Goal: Task Accomplishment & Management: Complete application form

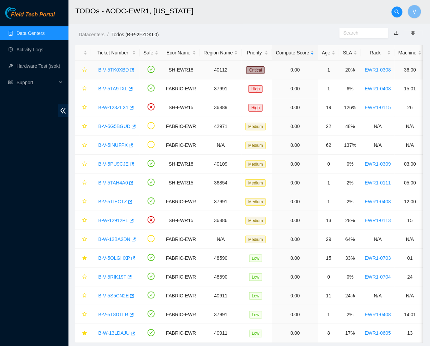
click at [117, 69] on link "B-V-5TK0XBD" at bounding box center [113, 69] width 30 height 5
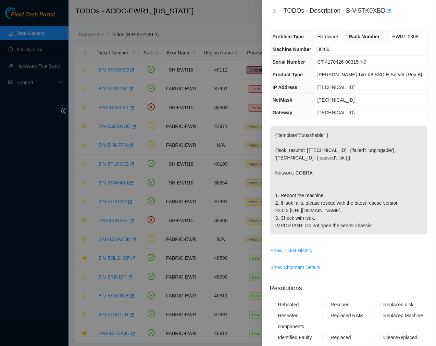
scroll to position [171, 0]
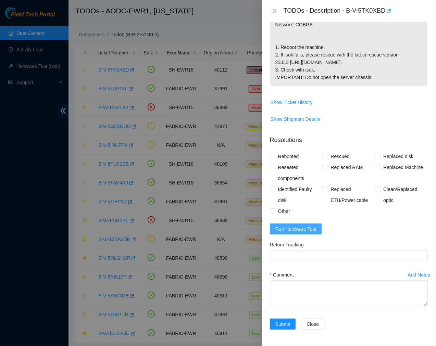
click at [286, 232] on span "Run Hardware Test" at bounding box center [295, 229] width 41 height 8
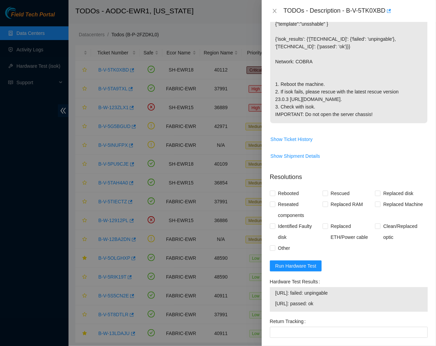
scroll to position [114, 0]
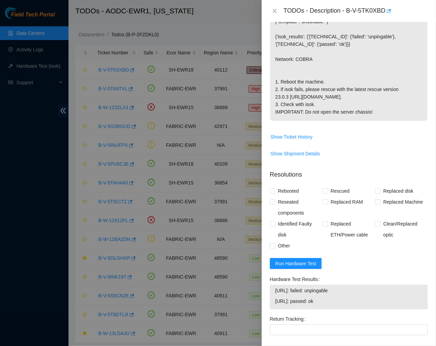
drag, startPoint x: 336, startPoint y: 325, endPoint x: 265, endPoint y: 313, distance: 72.3
click at [265, 313] on div "Problem Type Hardware Rack Number EWR1-0308 Machine Number 36:00 Serial Number …" at bounding box center [349, 184] width 174 height 324
copy tbody "23.66.120.62: failed: unpingable 23.66.120.63: passed: ok"
drag, startPoint x: 346, startPoint y: 7, endPoint x: 385, endPoint y: 13, distance: 39.1
click at [385, 13] on div "TODOs - Description - B-V-5TK0XBD" at bounding box center [355, 10] width 144 height 11
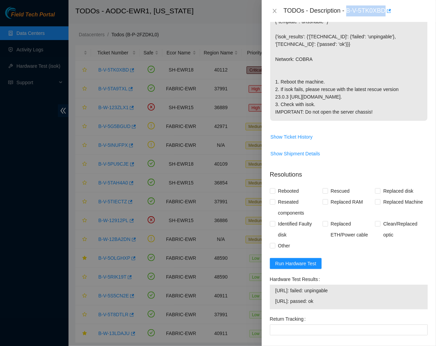
copy div "B-V-5TK0XBD"
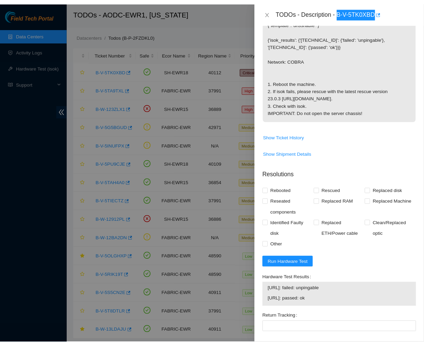
scroll to position [211, 0]
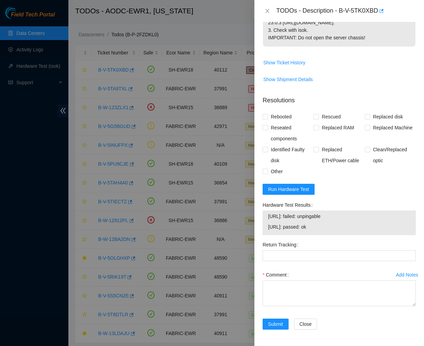
click at [291, 189] on span "Run Hardware Test" at bounding box center [288, 190] width 41 height 8
click at [389, 166] on div "Rebooted Rescued Replaced disk Reseated components Replaced RAM Replaced Machin…" at bounding box center [339, 144] width 153 height 66
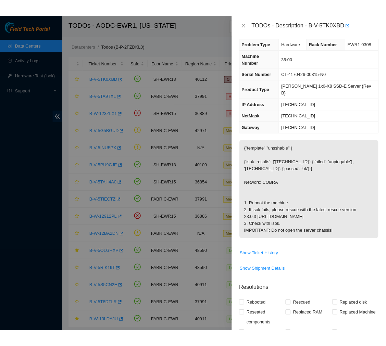
scroll to position [4, 0]
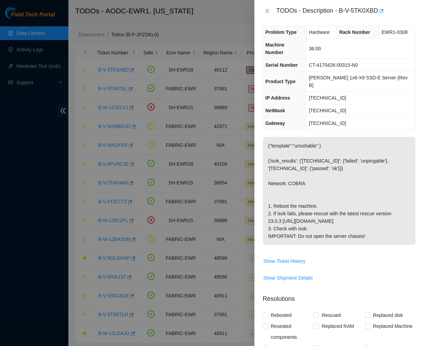
click at [301, 24] on div "Problem Type Hardware Rack Number EWR1-0308 Machine Number 36:00 Serial Number …" at bounding box center [340, 184] width 170 height 324
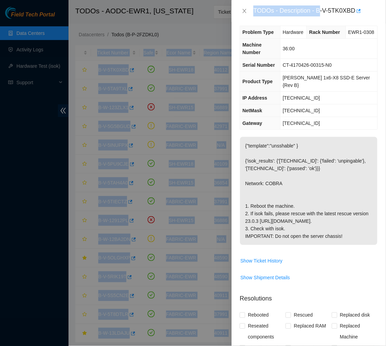
click at [386, 40] on html "Field Tech Portal Data Centers Activity Logs Hardware Test (isok) Support TODOs…" at bounding box center [193, 173] width 386 height 346
click at [243, 9] on icon "close" at bounding box center [244, 10] width 5 height 5
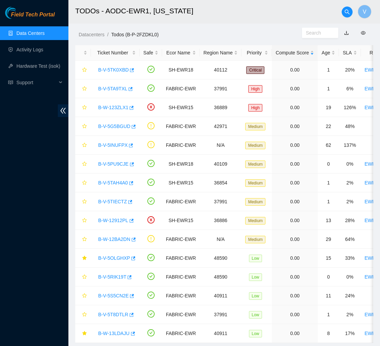
click at [207, 18] on h2 "TODOs - AODC-EWR1, New Jersey" at bounding box center [203, 11] width 257 height 22
click at [110, 87] on link "B-V-5TA9TXL" at bounding box center [112, 88] width 29 height 5
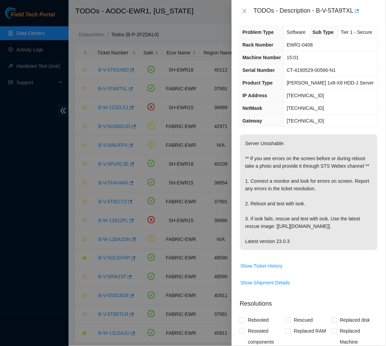
scroll to position [194, 0]
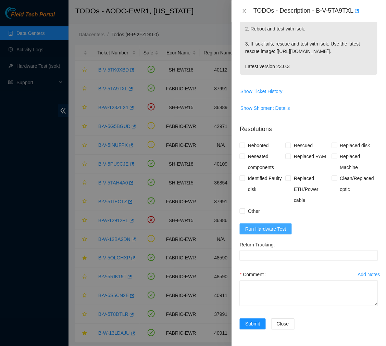
click at [259, 230] on span "Run Hardware Test" at bounding box center [265, 229] width 41 height 8
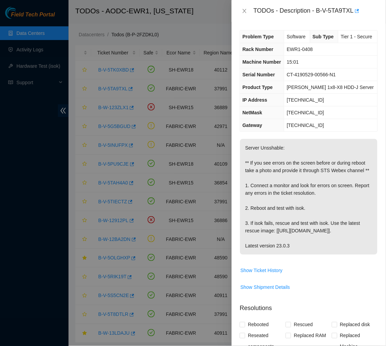
scroll to position [224, 0]
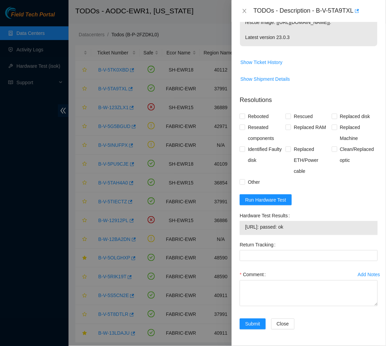
drag, startPoint x: 304, startPoint y: 228, endPoint x: 245, endPoint y: 228, distance: 58.5
click at [245, 228] on span "23.212.188.33: passed: ok" at bounding box center [308, 227] width 127 height 8
copy span "23.212.188.33: passed: ok"
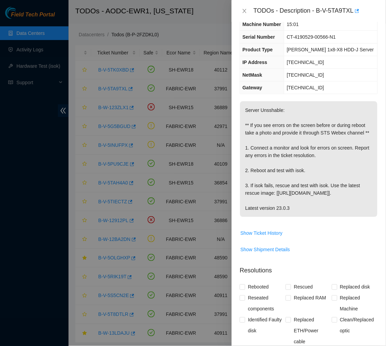
scroll to position [37, 0]
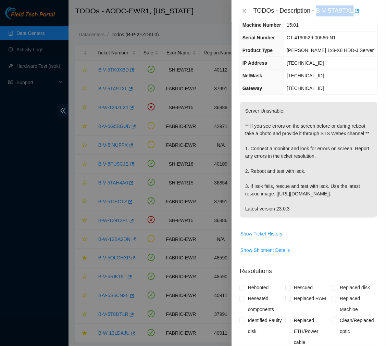
drag, startPoint x: 317, startPoint y: 11, endPoint x: 353, endPoint y: 10, distance: 36.3
click at [353, 10] on div "TODOs - Description - B-V-5TA9TXL" at bounding box center [315, 10] width 124 height 11
copy div "B-V-5TA9TXL"
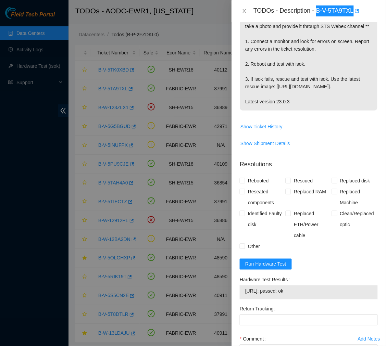
scroll to position [224, 0]
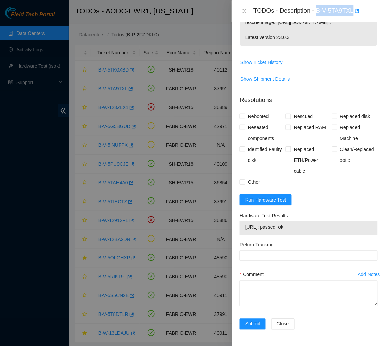
drag, startPoint x: 303, startPoint y: 227, endPoint x: 244, endPoint y: 233, distance: 59.5
click at [244, 233] on div "23.212.188.33: passed: ok" at bounding box center [309, 228] width 138 height 14
copy tbody "23.212.188.33: passed: ok"
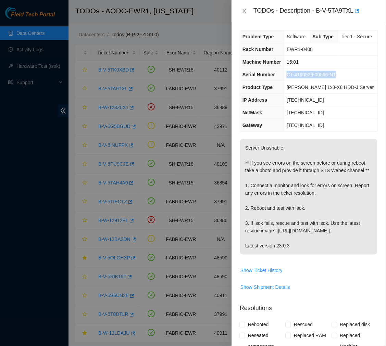
drag, startPoint x: 343, startPoint y: 74, endPoint x: 285, endPoint y: 74, distance: 57.5
click at [285, 74] on td "CT-4190529-00566-N1" at bounding box center [330, 74] width 93 height 13
click at [327, 74] on span "CT-4190529-00566-N1" at bounding box center [311, 74] width 49 height 5
drag, startPoint x: 327, startPoint y: 74, endPoint x: 283, endPoint y: 71, distance: 44.0
click at [283, 71] on tr "Serial Number CT-4190529-00566-N1" at bounding box center [308, 74] width 137 height 13
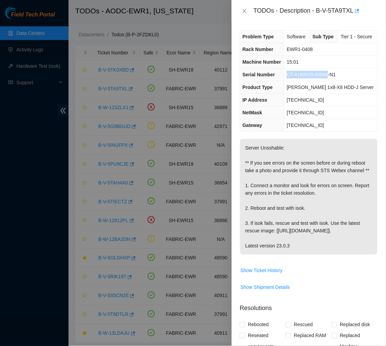
copy tr "CT-4190529-00566"
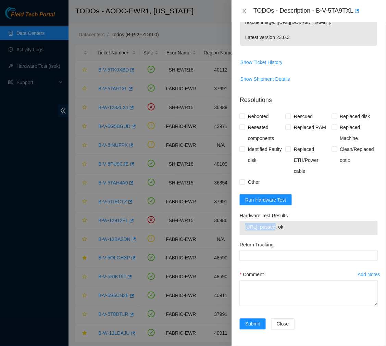
drag, startPoint x: 246, startPoint y: 227, endPoint x: 273, endPoint y: 230, distance: 27.6
click at [273, 230] on span "23.212.188.33: passed: ok" at bounding box center [308, 227] width 127 height 8
copy span "23.212.188.33"
click at [271, 201] on span "Run Hardware Test" at bounding box center [265, 200] width 41 height 8
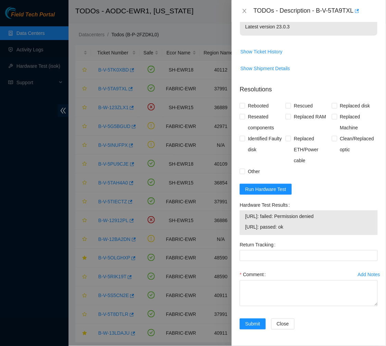
drag, startPoint x: 335, startPoint y: 224, endPoint x: 244, endPoint y: 229, distance: 90.5
click at [244, 229] on div "23.212.188.33: failed: Permission denied 23.212.188.32: passed: ok" at bounding box center [309, 223] width 138 height 25
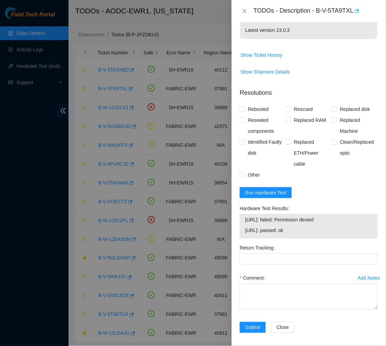
scroll to position [234, 0]
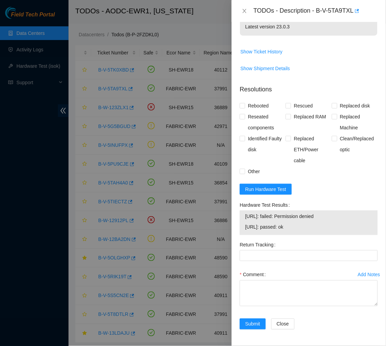
drag, startPoint x: 307, startPoint y: 228, endPoint x: 245, endPoint y: 219, distance: 62.9
click at [245, 219] on tbody "23.212.188.33: failed: Permission denied 23.212.188.32: passed: ok" at bounding box center [309, 222] width 128 height 21
copy tbody "23.212.188.33: failed: Permission denied 23.212.188.32: passed: ok"
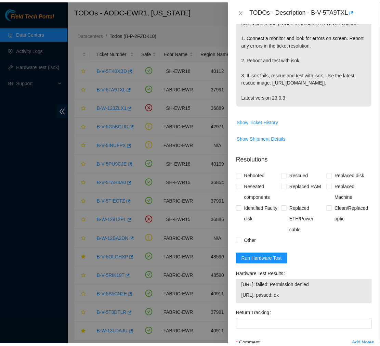
scroll to position [143, 0]
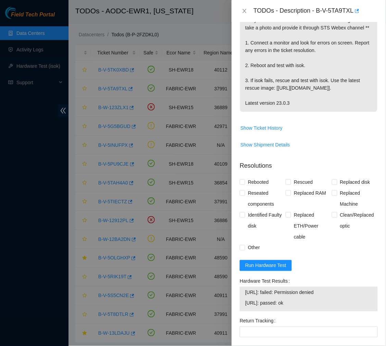
click at [332, 78] on p "Server Unsshable: ** If you see errors on the screen before or during reboot ta…" at bounding box center [308, 54] width 137 height 116
click at [242, 9] on icon "close" at bounding box center [244, 10] width 5 height 5
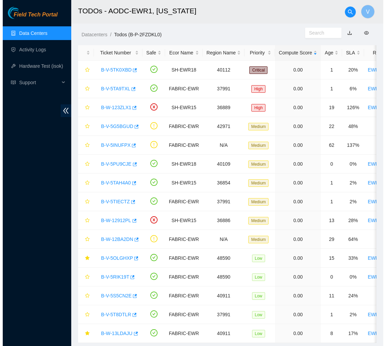
scroll to position [115, 0]
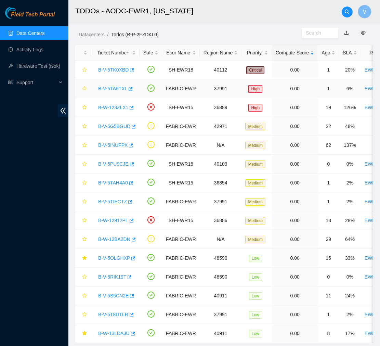
click at [108, 90] on link "B-V-5TA9TXL" at bounding box center [112, 88] width 29 height 5
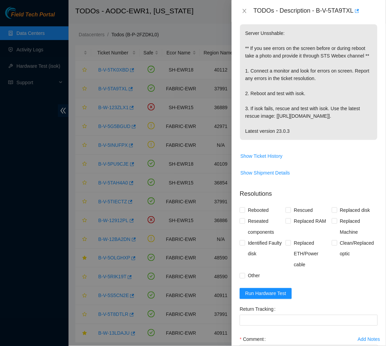
scroll to position [143, 0]
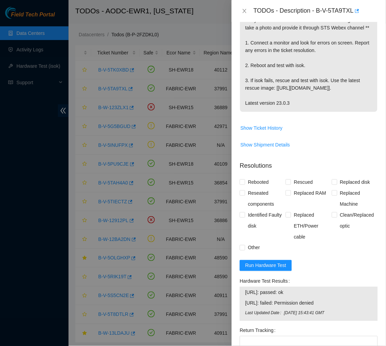
drag, startPoint x: 334, startPoint y: 319, endPoint x: 245, endPoint y: 307, distance: 89.8
click at [245, 307] on tbody "23.212.188.32: passed: ok 23.212.188.33: failed: Permission denied Last Updated…" at bounding box center [309, 304] width 128 height 31
copy tbody "23.212.188.32: passed: ok 23.212.188.33: failed: Permission denied"
click at [255, 269] on span "Run Hardware Test" at bounding box center [265, 266] width 41 height 8
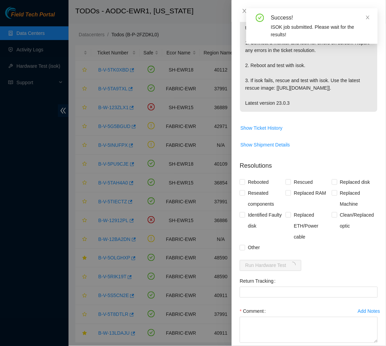
click at [289, 102] on p "Server Unsshable: ** If you see errors on the screen before or during reboot ta…" at bounding box center [308, 54] width 137 height 116
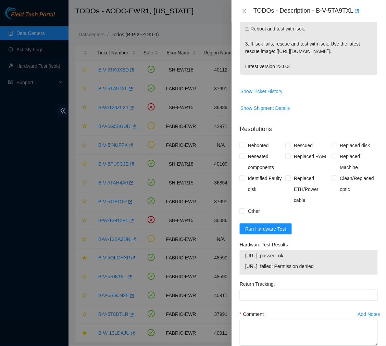
scroll to position [0, 0]
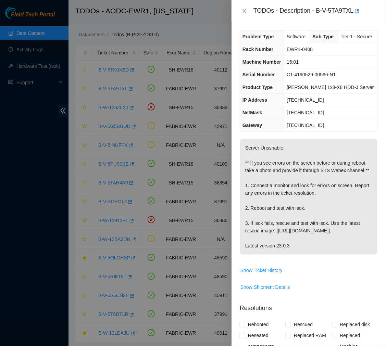
click at [279, 155] on p "Server Unsshable: ** If you see errors on the screen before or during reboot ta…" at bounding box center [308, 197] width 137 height 116
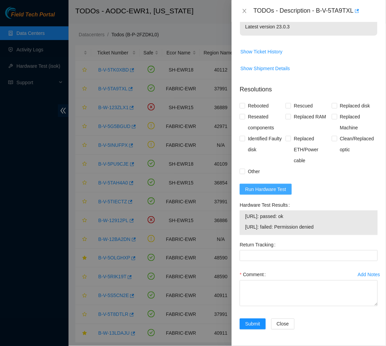
click at [273, 185] on button "Run Hardware Test" at bounding box center [266, 189] width 52 height 11
click at [328, 52] on span "Show Ticket History" at bounding box center [308, 51] width 137 height 11
drag, startPoint x: 305, startPoint y: 228, endPoint x: 243, endPoint y: 210, distance: 64.0
click at [243, 210] on div "Hardware Test Results 23.212.188.32: passed: ok 23.212.188.33: passed: ok" at bounding box center [309, 218] width 138 height 36
copy div "23.212.188.32: passed: ok 23.212.188.33: passed: ok"
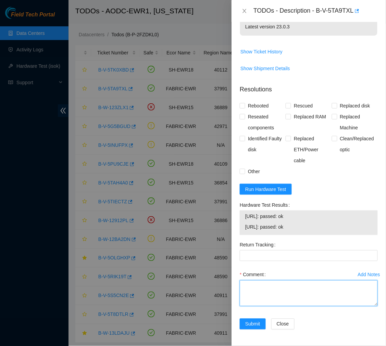
click at [276, 283] on textarea "Comment" at bounding box center [309, 293] width 138 height 26
paste textarea "Ticket #: B-V-5TA9TXL - Ran hardware test: 23.212.188.32: passed: ok 23.212.188…"
click at [282, 302] on textarea "Ticket #: B-V-5TA9TXL - Ran hardware test: 23.212.188.32: passed: ok 23.212.188…" at bounding box center [309, 293] width 138 height 26
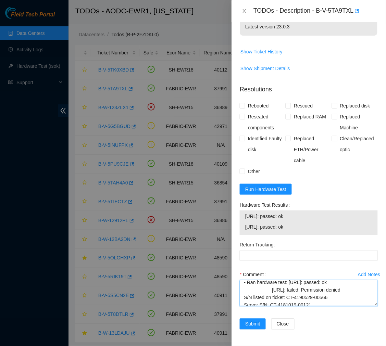
scroll to position [16, 0]
drag, startPoint x: 339, startPoint y: 296, endPoint x: 271, endPoint y: 290, distance: 68.4
click at [271, 290] on textarea "Ticket #: B-V-5TA9TXL - Ran hardware test: 23.212.188.32: passed: ok 23.212.188…" at bounding box center [309, 293] width 138 height 26
click at [272, 290] on textarea "Ticket #: B-V-5TA9TXL - Ran hardware test: 23.212.188.32: passed: ok 23.212.188…" at bounding box center [309, 293] width 138 height 26
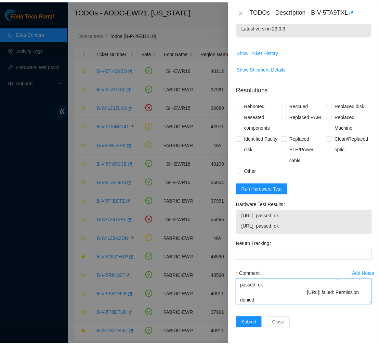
scroll to position [52, 0]
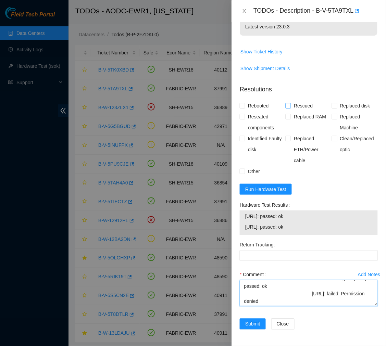
type textarea "Ticket #: B-V-5TA9TXL - Ran hardware test: 23.212.188.32: passed: ok 23.212.188…"
click at [289, 104] on input "Rescued" at bounding box center [288, 105] width 5 height 5
checkbox input "true"
click at [243, 104] on input "Rebooted" at bounding box center [242, 105] width 5 height 5
checkbox input "true"
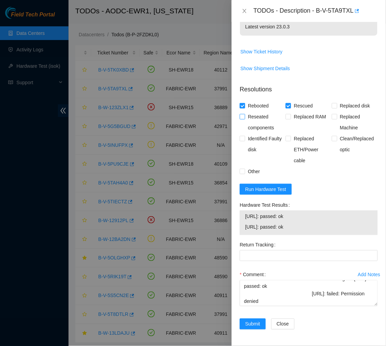
click at [242, 117] on input "Reseated components" at bounding box center [242, 116] width 5 height 5
checkbox input "true"
click at [253, 320] on button "Submit" at bounding box center [253, 324] width 26 height 11
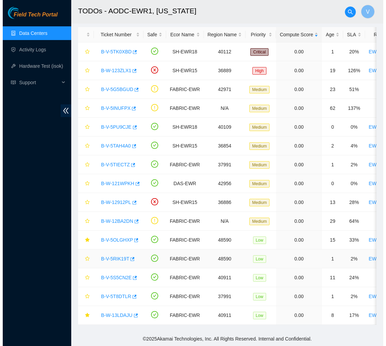
scroll to position [0, 0]
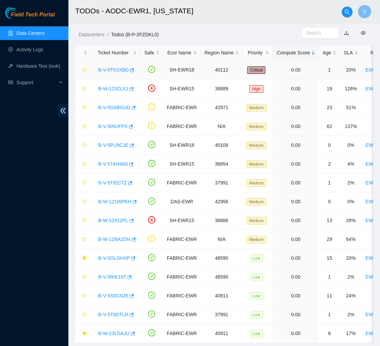
click at [110, 69] on link "B-V-5TK0XBD" at bounding box center [113, 69] width 30 height 5
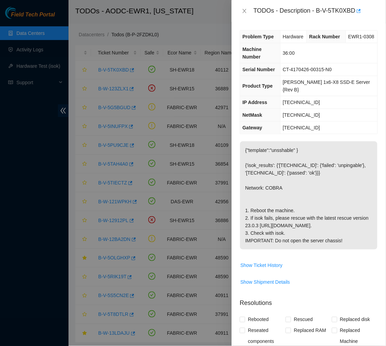
click at [325, 4] on div "TODOs - Description - B-V-5TK0XBD" at bounding box center [308, 11] width 154 height 22
click at [246, 10] on icon "close" at bounding box center [244, 10] width 5 height 5
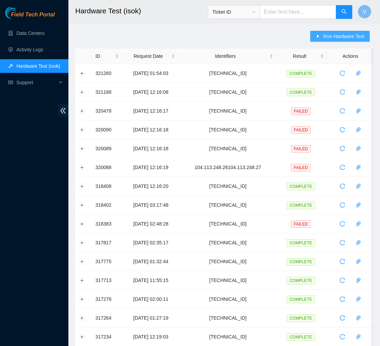
click at [334, 38] on span "Run Hardware Test" at bounding box center [343, 37] width 41 height 8
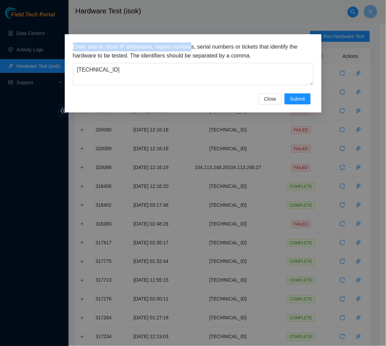
drag, startPoint x: 194, startPoint y: 51, endPoint x: 16, endPoint y: 44, distance: 177.8
click at [16, 44] on div "Enter one or more IP addresses, region numbers, serial numbers or tickets that …" at bounding box center [193, 173] width 386 height 346
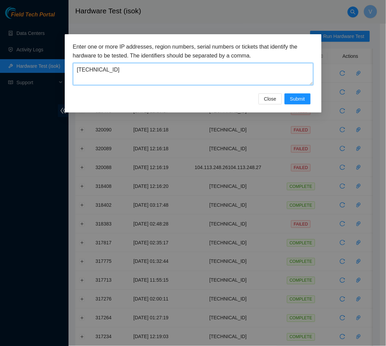
drag, startPoint x: 112, startPoint y: 73, endPoint x: 23, endPoint y: 78, distance: 88.8
click at [23, 78] on div "Enter one or more IP addresses, region numbers, serial numbers or tickets that …" at bounding box center [193, 173] width 386 height 346
paste textarea "212.188.33"
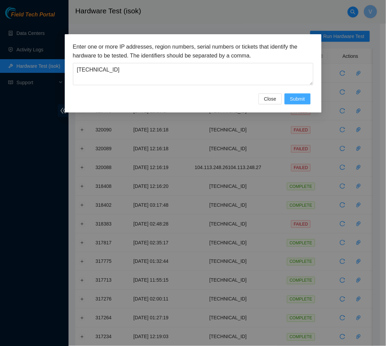
click at [294, 98] on span "Submit" at bounding box center [297, 99] width 15 height 8
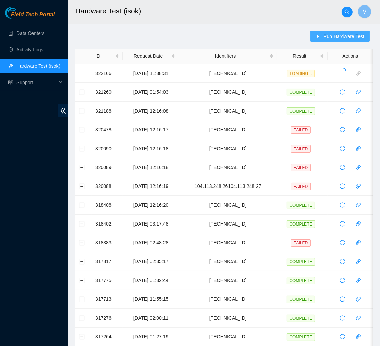
click at [346, 37] on span "Run Hardware Test" at bounding box center [343, 37] width 41 height 8
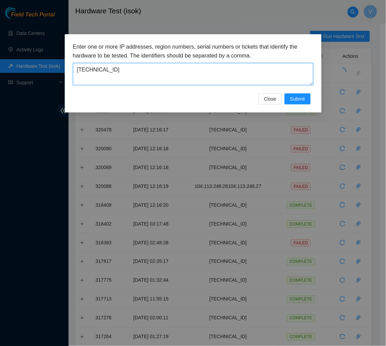
click at [129, 69] on textarea "[TECHNICAL_ID]" at bounding box center [193, 74] width 240 height 22
type textarea "23.212.188.32"
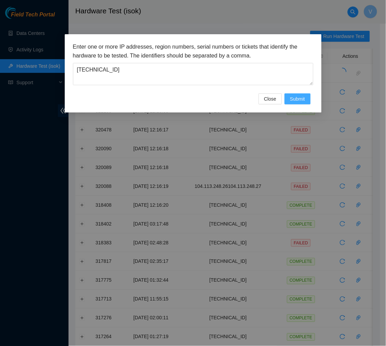
click at [300, 97] on span "Submit" at bounding box center [297, 99] width 15 height 8
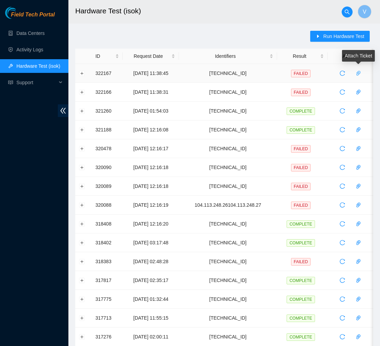
click at [361, 71] on icon "paper-clip" at bounding box center [358, 73] width 5 height 5
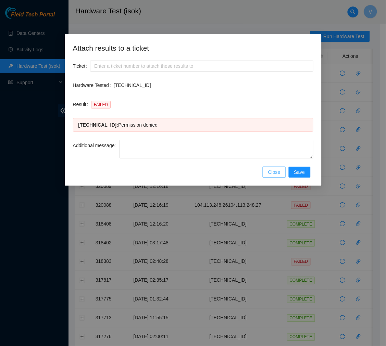
click at [276, 174] on span "Close" at bounding box center [274, 172] width 12 height 8
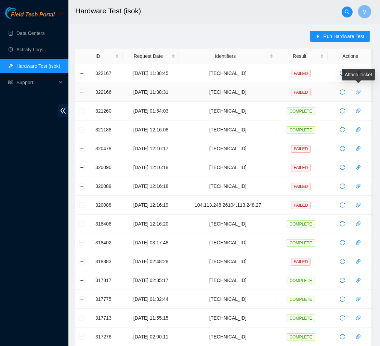
click at [358, 91] on icon "paper-clip" at bounding box center [358, 91] width 5 height 5
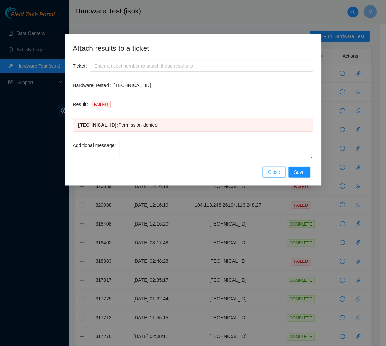
click at [271, 172] on span "Close" at bounding box center [274, 172] width 12 height 8
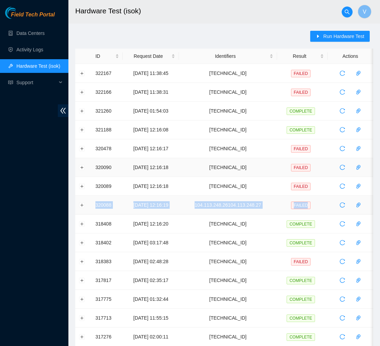
drag, startPoint x: 362, startPoint y: 196, endPoint x: 328, endPoint y: 171, distance: 42.2
click at [329, 170] on tbody "322167 13-08-2025 11:38:45 23.212.188.32 FAILED 322166 13-08-2025 11:38:31 23.2…" at bounding box center [224, 252] width 298 height 377
click at [145, 12] on h2 "Hardware Test (isok)" at bounding box center [203, 11] width 257 height 22
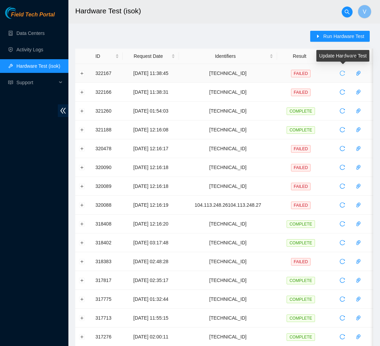
click at [343, 76] on icon "reload" at bounding box center [342, 73] width 5 height 5
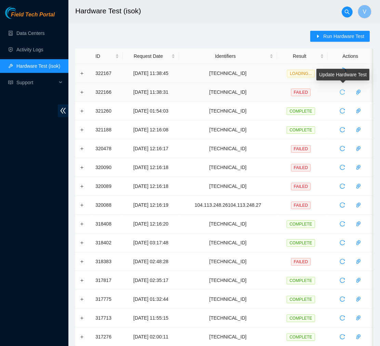
click at [344, 90] on icon "reload" at bounding box center [342, 92] width 5 height 5
click at [344, 90] on icon "loading" at bounding box center [343, 91] width 8 height 8
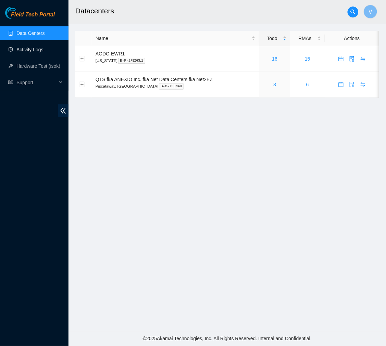
click at [30, 52] on link "Activity Logs" at bounding box center [29, 49] width 27 height 5
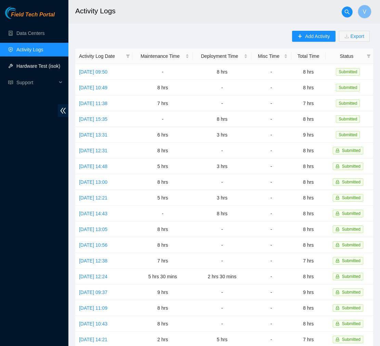
click at [30, 63] on link "Hardware Test (isok)" at bounding box center [38, 65] width 44 height 5
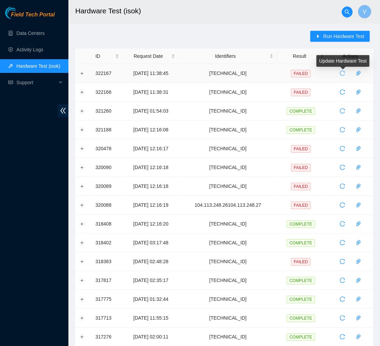
click at [343, 73] on icon "reload" at bounding box center [342, 73] width 5 height 5
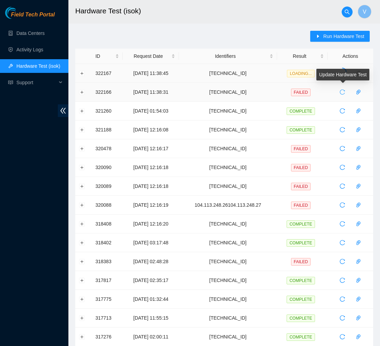
click at [343, 93] on icon "reload" at bounding box center [342, 91] width 5 height 5
click at [264, 17] on h2 "Hardware Test (isok)" at bounding box center [203, 11] width 257 height 22
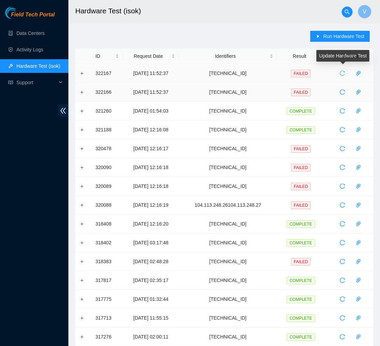
click at [344, 73] on icon "reload" at bounding box center [342, 73] width 5 height 5
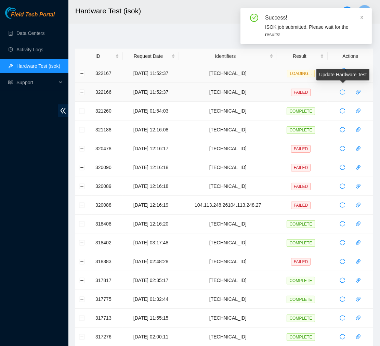
click at [343, 90] on icon "reload" at bounding box center [342, 92] width 5 height 5
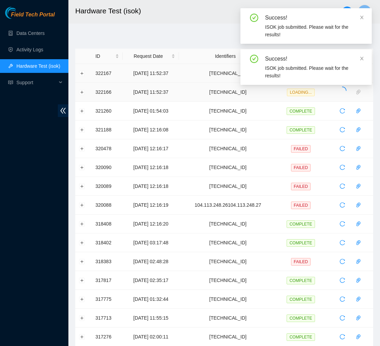
click at [212, 39] on div "Run Hardware Test ID Request Date Identifiers Result Actions 322167 13-08-2025 …" at bounding box center [224, 247] width 298 height 432
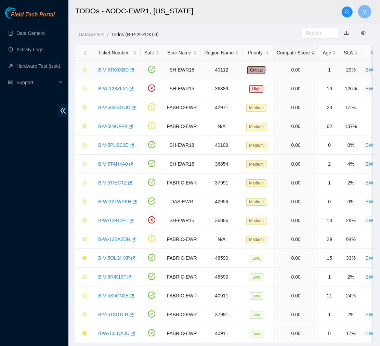
click at [117, 69] on link "B-V-5TK0XBD" at bounding box center [113, 69] width 30 height 5
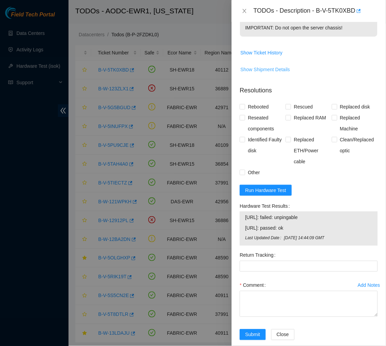
scroll to position [246, 0]
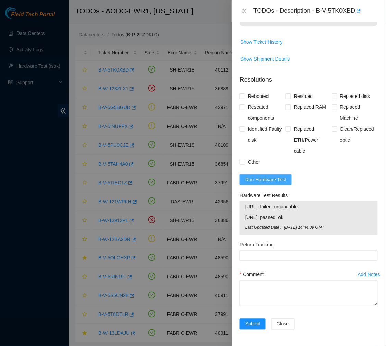
click at [269, 181] on span "Run Hardware Test" at bounding box center [265, 180] width 41 height 8
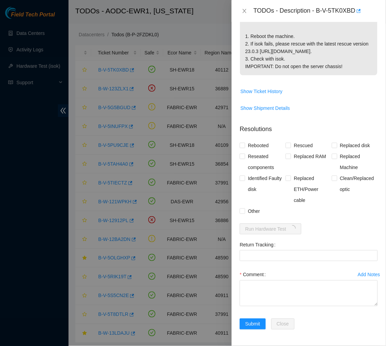
scroll to position [197, 0]
click at [269, 291] on textarea "Comment" at bounding box center [309, 293] width 138 height 26
paste textarea "Ticket #: B-V-5TK0XBD - Ran hardware test: 23.66.120.62: failed: unpingable 23.…"
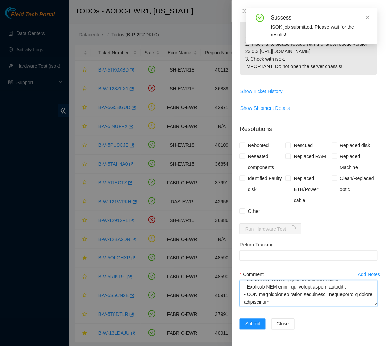
scroll to position [271, 0]
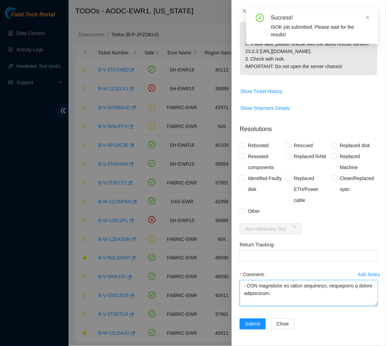
click at [274, 299] on textarea "Comment" at bounding box center [309, 293] width 138 height 26
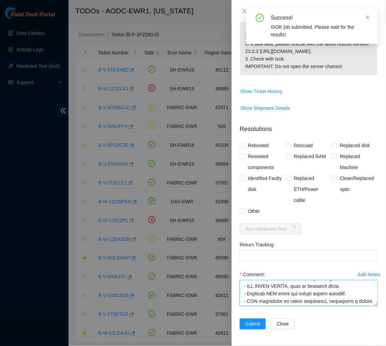
scroll to position [256, 0]
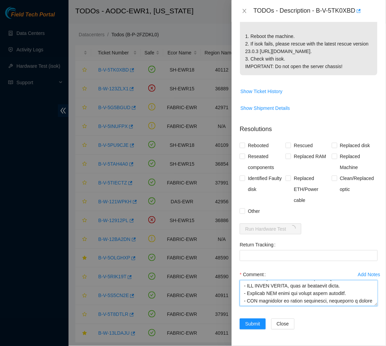
type textarea "Ticket #: B-V-5TK0XBD - Ran hardware test: 23.66.120.62: failed: unpingable 23.…"
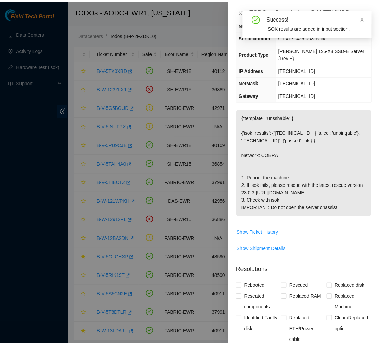
scroll to position [237, 0]
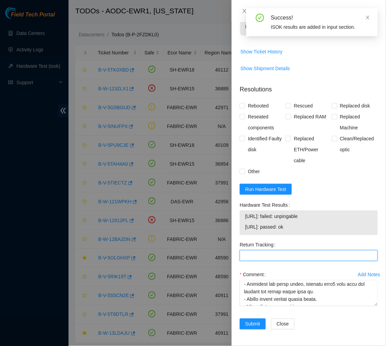
click at [278, 256] on Tracking "Return Tracking" at bounding box center [309, 255] width 138 height 11
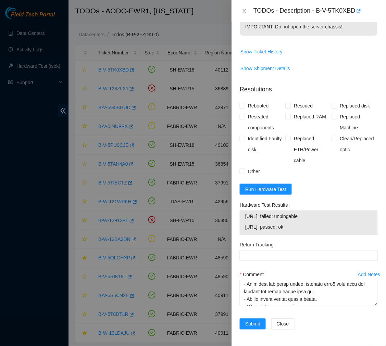
click at [244, 104] on input "Rebooted" at bounding box center [242, 105] width 5 height 5
checkbox input "true"
click at [241, 115] on input "Reseated components" at bounding box center [242, 116] width 5 height 5
checkbox input "true"
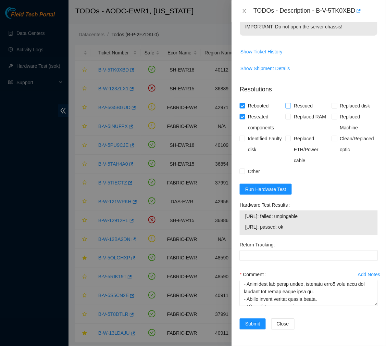
click at [291, 102] on span "Rescued" at bounding box center [303, 105] width 24 height 11
click at [290, 103] on input "Rescued" at bounding box center [288, 105] width 5 height 5
checkbox input "true"
click at [241, 171] on input "Other" at bounding box center [242, 171] width 5 height 5
checkbox input "true"
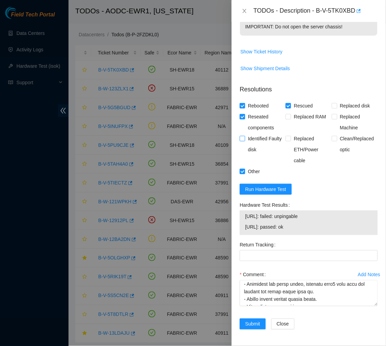
click at [244, 139] on input "Identified Faulty disk" at bounding box center [242, 138] width 5 height 5
checkbox input "true"
click at [253, 328] on button "Submit" at bounding box center [253, 324] width 26 height 11
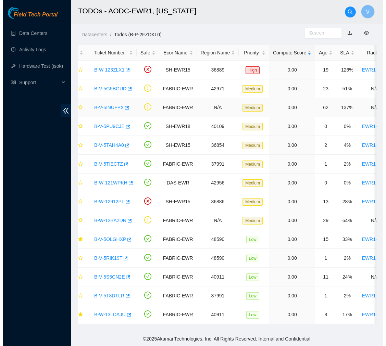
scroll to position [0, 0]
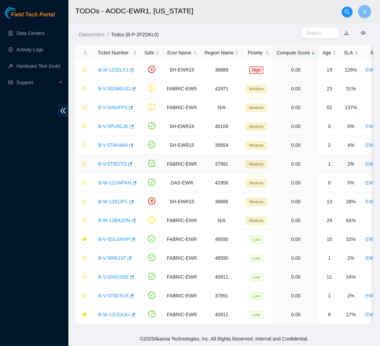
click at [114, 161] on link "B-V-5TIECTZ" at bounding box center [112, 163] width 29 height 5
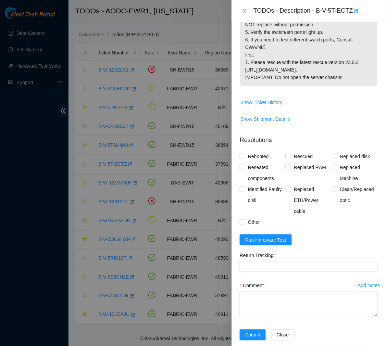
scroll to position [225, 0]
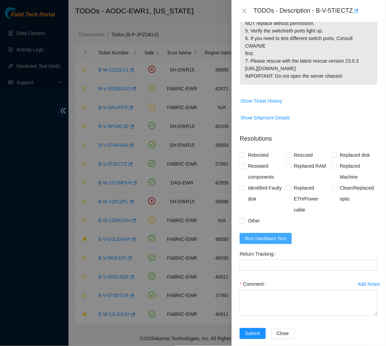
click at [273, 242] on span "Run Hardware Test" at bounding box center [265, 239] width 41 height 8
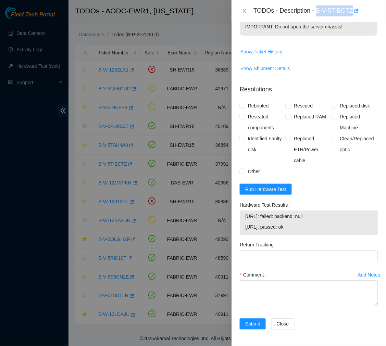
drag, startPoint x: 316, startPoint y: 9, endPoint x: 351, endPoint y: 15, distance: 35.2
click at [351, 15] on div "TODOs - Description - B-V-5TIECTZ" at bounding box center [315, 10] width 124 height 11
copy div "B-V-5TIECTZ"
drag, startPoint x: 306, startPoint y: 268, endPoint x: 242, endPoint y: 255, distance: 65.9
click at [242, 235] on div "23.212.188.26: failed: backend: null 23.212.188.27: passed: ok" at bounding box center [309, 223] width 138 height 25
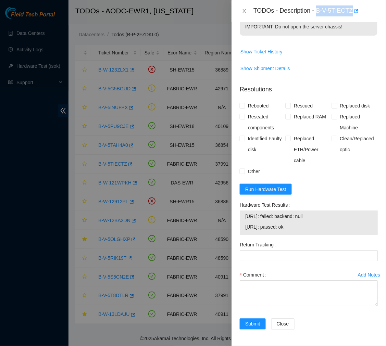
copy tbody "23.212.188.26: failed: backend: null 23.212.188.27: passed: ok"
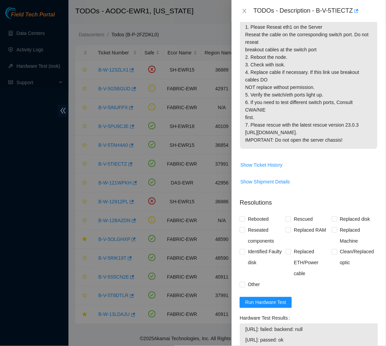
scroll to position [319, 0]
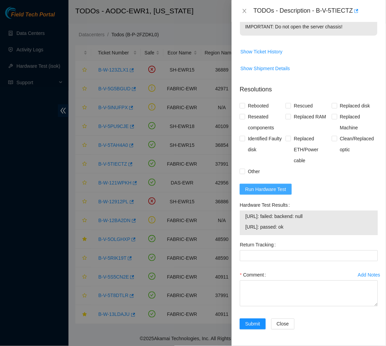
click at [283, 189] on span "Run Hardware Test" at bounding box center [265, 190] width 41 height 8
click at [316, 172] on div "Rebooted Rescued Replaced disk Reseated components Replaced RAM Replaced Machin…" at bounding box center [309, 138] width 138 height 77
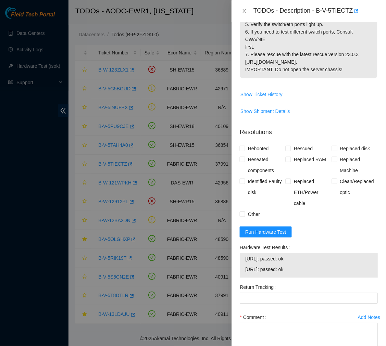
scroll to position [232, 0]
drag, startPoint x: 305, startPoint y: 316, endPoint x: 234, endPoint y: 305, distance: 71.0
click at [234, 305] on div "Problem Type Hardware Rack Number EWR1-0408 Machine Number 12:00 Serial Number …" at bounding box center [308, 184] width 154 height 324
copy tbody "23.212.188.26: passed: ok 23.212.188.27: passed: ok"
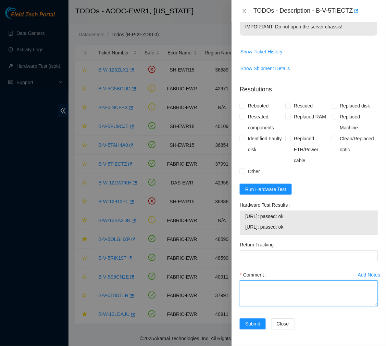
click at [272, 297] on textarea "Comment" at bounding box center [309, 293] width 138 height 26
paste textarea "Ticket #: B-V-5TIECTZ - Ran hardware test: 23.212.188.26: failed: backend: null…"
click at [296, 302] on textarea "Ticket #: B-V-5TIECTZ - Ran hardware test: 23.212.188.26: failed: backend: null…" at bounding box center [309, 293] width 138 height 26
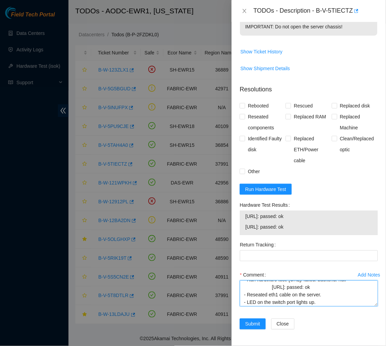
click at [270, 288] on textarea "Ticket #: B-V-5TIECTZ - Ran hardware test: 23.212.188.26: failed: backend: null…" at bounding box center [309, 293] width 138 height 26
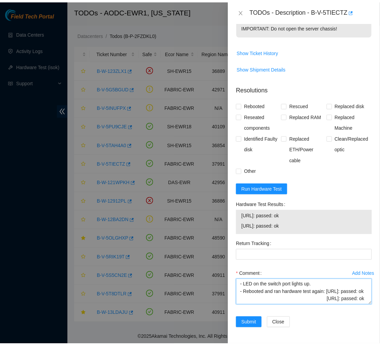
scroll to position [52, 0]
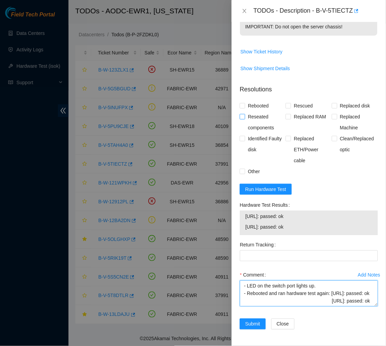
type textarea "Ticket #: B-V-5TIECTZ - Ran hardware test: 23.212.188.26: failed: backend: null…"
click at [240, 116] on input "Reseated components" at bounding box center [242, 116] width 5 height 5
checkbox input "true"
click at [259, 327] on span "Submit" at bounding box center [252, 324] width 15 height 8
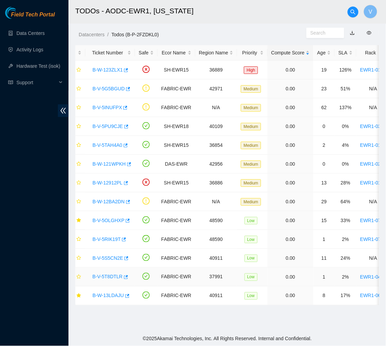
scroll to position [0, 0]
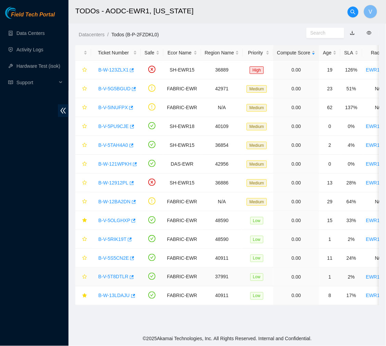
click at [110, 278] on link "B-V-5T8DTLR" at bounding box center [113, 276] width 30 height 5
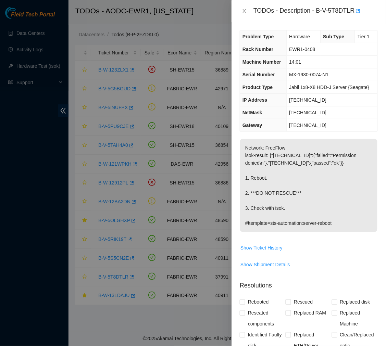
click at [284, 187] on p "Network: FreeFlow isok-result: {"23.212.188.31":{"failed":"Permission denied\n"…" at bounding box center [308, 185] width 137 height 93
click at [319, 244] on span "Show Ticket History" at bounding box center [308, 248] width 137 height 11
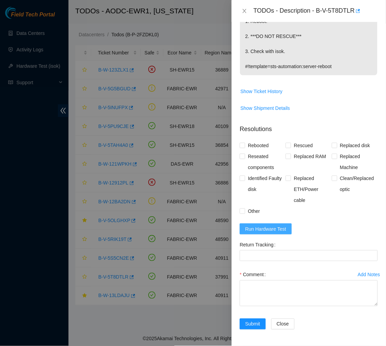
click at [285, 228] on span "Run Hardware Test" at bounding box center [265, 229] width 41 height 8
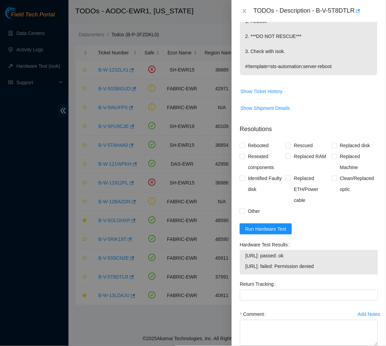
drag, startPoint x: 335, startPoint y: 265, endPoint x: 243, endPoint y: 255, distance: 92.9
click at [243, 255] on div "23.212.188.30: passed: ok 23.212.188.31: failed: Permission denied" at bounding box center [309, 262] width 138 height 25
copy tbody "23.212.188.30: passed: ok 23.212.188.31: failed: Permission denied"
drag, startPoint x: 316, startPoint y: 9, endPoint x: 367, endPoint y: 10, distance: 51.4
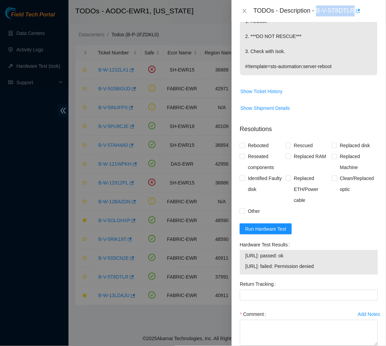
click at [367, 10] on div "TODOs - Description - B-V-5T8DTLR" at bounding box center [315, 10] width 124 height 11
copy div "B-V-5T8DTLR"
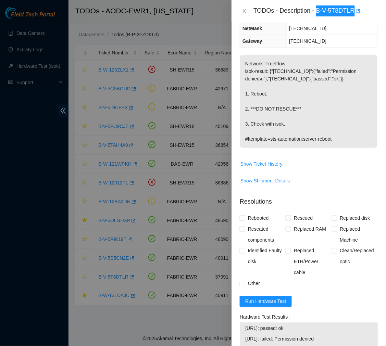
scroll to position [84, 0]
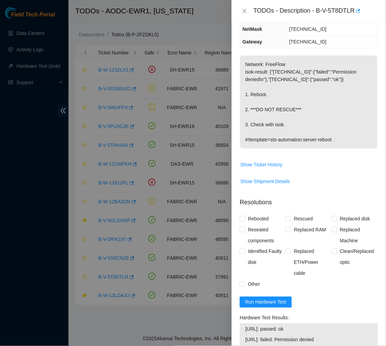
click at [283, 69] on p "Network: FreeFlow isok-result: {"23.212.188.31":{"failed":"Permission denied\n"…" at bounding box center [308, 101] width 137 height 93
click at [289, 90] on p "Network: FreeFlow isok-result: {"23.212.188.31":{"failed":"Permission denied\n"…" at bounding box center [308, 101] width 137 height 93
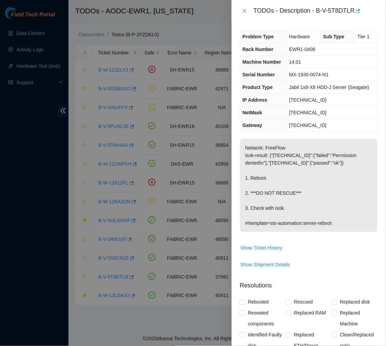
click at [332, 213] on p "Network: FreeFlow isok-result: {"23.212.188.31":{"failed":"Permission denied\n"…" at bounding box center [308, 185] width 137 height 93
click at [331, 249] on span "Show Ticket History" at bounding box center [308, 248] width 137 height 11
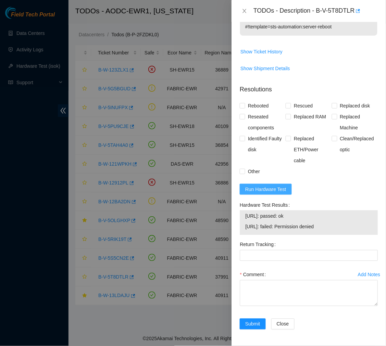
click at [268, 186] on span "Run Hardware Test" at bounding box center [265, 190] width 41 height 8
drag, startPoint x: 333, startPoint y: 225, endPoint x: 244, endPoint y: 217, distance: 89.4
click at [244, 217] on div "23.212.188.30: passed: ok 23.212.188.31: failed: Permission denied" at bounding box center [309, 223] width 138 height 25
copy tbody "23.212.188.30: passed: ok 23.212.188.31: failed: Permission denied"
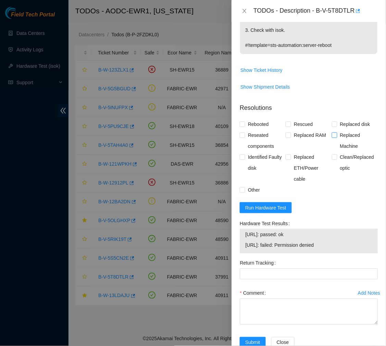
scroll to position [177, 0]
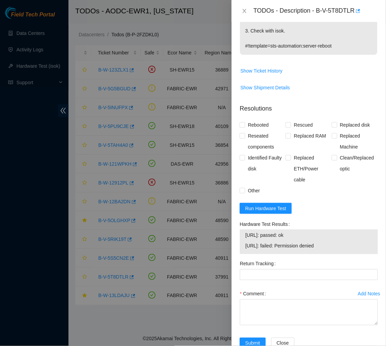
click at [304, 49] on p "Network: FreeFlow isok-result: {"23.212.188.31":{"failed":"Permission denied\n"…" at bounding box center [308, 8] width 137 height 93
click at [289, 15] on div "TODOs - Description - B-V-5T8DTLR" at bounding box center [315, 10] width 124 height 11
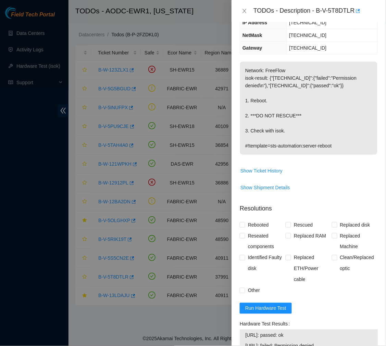
scroll to position [196, 0]
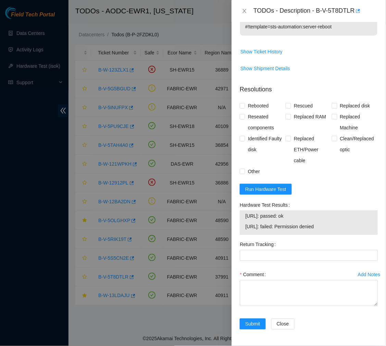
click at [284, 8] on div "TODOs - Description - B-V-5T8DTLR" at bounding box center [315, 10] width 124 height 11
click at [295, 11] on div "TODOs - Description - B-V-5T8DTLR" at bounding box center [315, 10] width 124 height 11
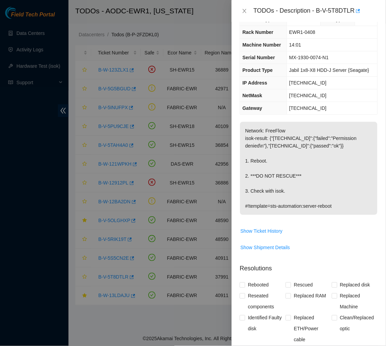
scroll to position [0, 0]
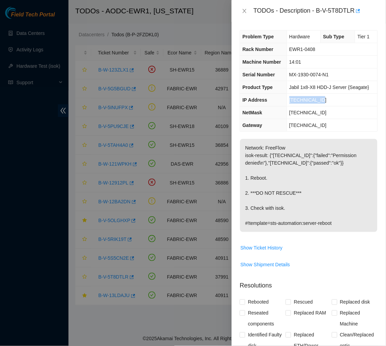
drag, startPoint x: 320, startPoint y: 99, endPoint x: 286, endPoint y: 98, distance: 33.5
click at [287, 98] on td "23.212.188.31" at bounding box center [332, 100] width 91 height 13
copy span "23.212.188.31"
click at [361, 259] on span "Show Shipment Details" at bounding box center [308, 264] width 137 height 11
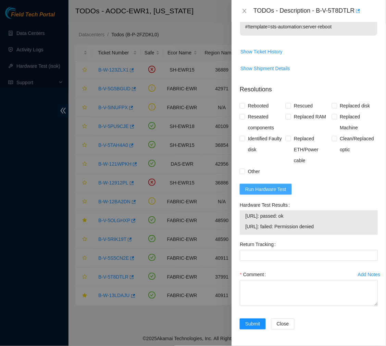
click at [278, 191] on span "Run Hardware Test" at bounding box center [265, 190] width 41 height 8
drag, startPoint x: 302, startPoint y: 228, endPoint x: 244, endPoint y: 214, distance: 59.8
click at [244, 214] on div "23.212.188.30: passed: ok 23.212.188.31: passed: ok" at bounding box center [309, 223] width 138 height 25
copy tbody "23.212.188.30: passed: ok 23.212.188.31: passed: ok"
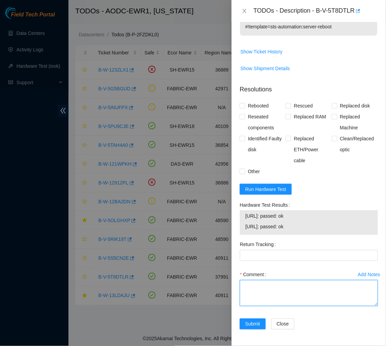
click at [263, 288] on textarea "Comment" at bounding box center [309, 293] width 138 height 26
paste textarea "Ticket #: B-V-5T8DTLR - Ran hardware test: 23.212.188.30: passed: ok 23.212.188…"
click at [263, 288] on textarea "Ticket #: B-V-5T8DTLR - Ran hardware test: 23.212.188.30: passed: ok 23.212.188…" at bounding box center [309, 293] width 138 height 26
click at [279, 303] on textarea "Ticket #: B-V-5T8DTLR - Ran hardware test: 23.212.188.30: passed: ok 23.212.188…" at bounding box center [309, 293] width 138 height 26
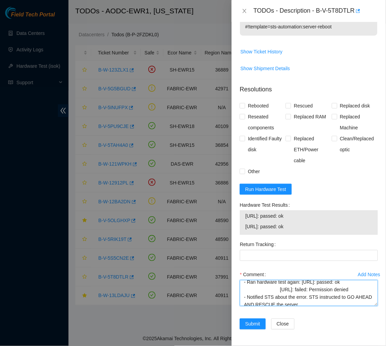
scroll to position [80, 0]
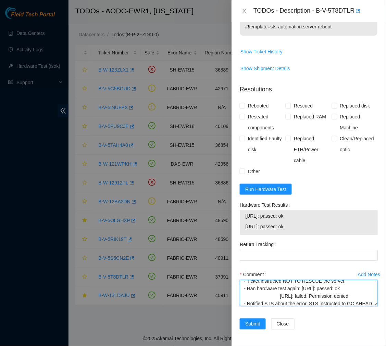
click at [280, 296] on textarea "Ticket #: B-V-5T8DTLR - Ran hardware test: 23.212.188.30: passed: ok 23.212.188…" at bounding box center [309, 293] width 138 height 26
type textarea "Ticket #: B-V-5T8DTLR - Ran hardware test: 23.212.188.30: passed: ok 23.212.188…"
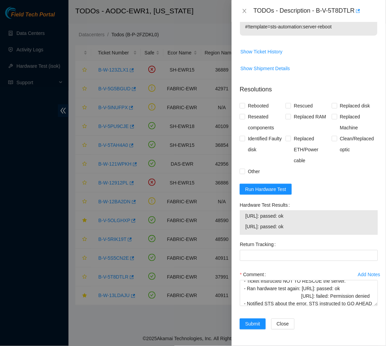
drag, startPoint x: 300, startPoint y: 227, endPoint x: 246, endPoint y: 229, distance: 53.8
click at [246, 229] on span "23.212.188.31: passed: ok" at bounding box center [308, 227] width 127 height 8
copy span "23.212.188.31: passed: ok"
click at [287, 104] on input "Rescued" at bounding box center [288, 105] width 5 height 5
checkbox input "true"
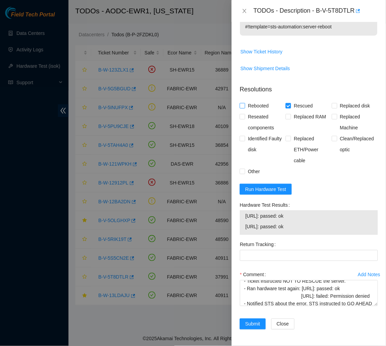
click at [245, 104] on span at bounding box center [242, 105] width 5 height 5
click at [244, 104] on input "Rebooted" at bounding box center [242, 105] width 5 height 5
checkbox input "true"
click at [241, 117] on input "Reseated components" at bounding box center [242, 116] width 5 height 5
checkbox input "true"
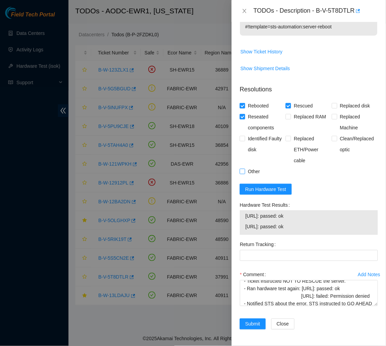
click at [241, 177] on label "Other" at bounding box center [251, 171] width 23 height 11
click at [241, 174] on input "Other" at bounding box center [242, 171] width 5 height 5
checkbox input "true"
click at [254, 325] on span "Submit" at bounding box center [252, 324] width 15 height 8
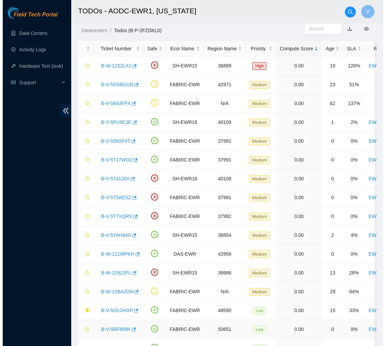
scroll to position [0, 0]
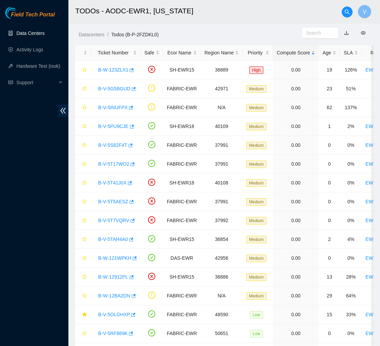
click at [45, 34] on link "Data Centers" at bounding box center [30, 32] width 28 height 5
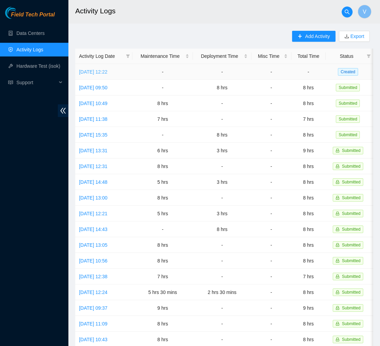
click at [107, 73] on link "[DATE] 12:22" at bounding box center [93, 71] width 28 height 5
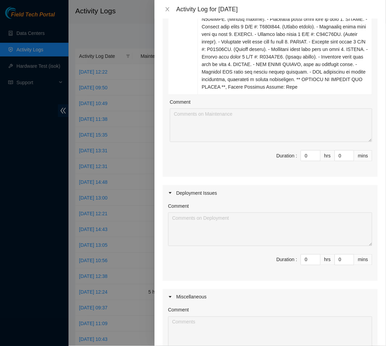
scroll to position [398, 0]
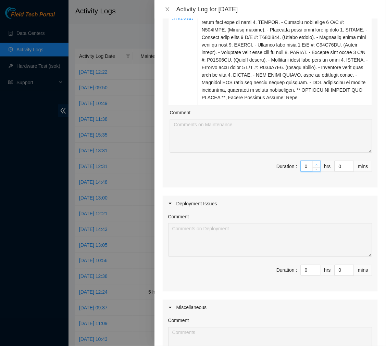
drag, startPoint x: 299, startPoint y: 179, endPoint x: 308, endPoint y: 180, distance: 9.6
click at [308, 172] on div "0" at bounding box center [311, 166] width 20 height 11
type input "8"
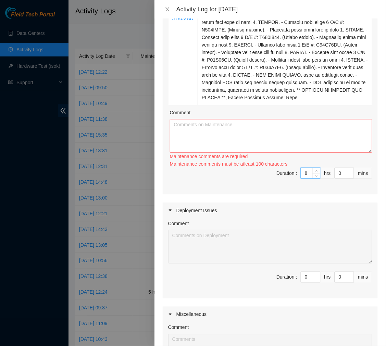
type input "8"
click at [263, 149] on textarea "Comment" at bounding box center [271, 136] width 202 height 34
paste textarea "Ticket #: B-V-5TA9TXL - Ran hardware test: [URL]: passed: ok [URL]: failed: Per…"
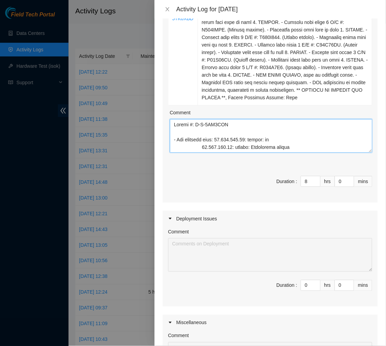
scroll to position [555, 0]
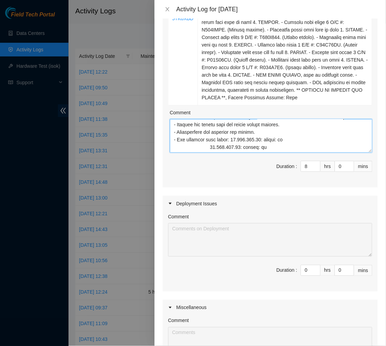
click at [210, 153] on textarea "Comment" at bounding box center [271, 136] width 202 height 34
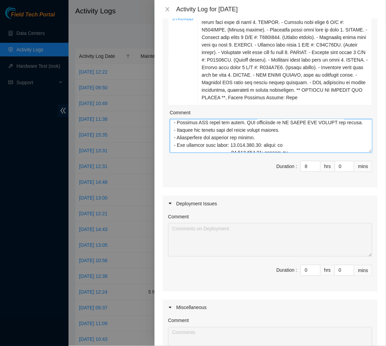
scroll to position [536, 0]
click at [210, 142] on textarea "Comment" at bounding box center [271, 136] width 202 height 34
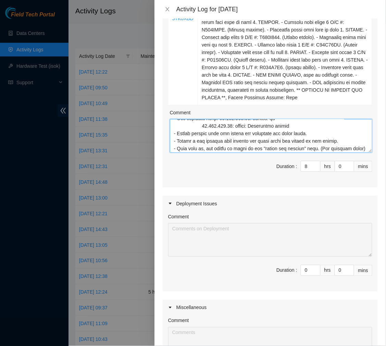
scroll to position [481, 0]
click at [200, 147] on textarea "Comment" at bounding box center [271, 136] width 202 height 34
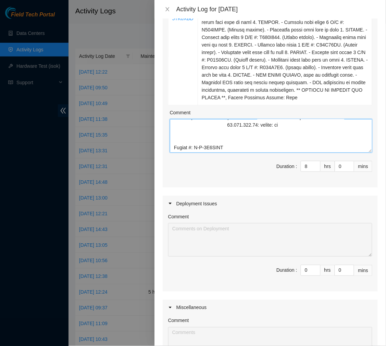
scroll to position [436, 0]
click at [228, 150] on textarea "Comment" at bounding box center [271, 136] width 202 height 34
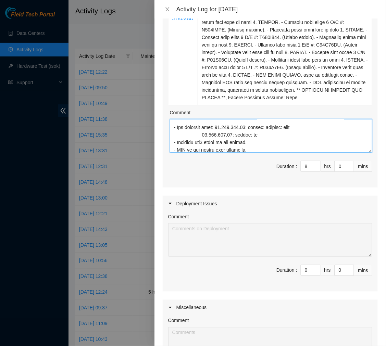
scroll to position [396, 0]
click at [200, 153] on textarea "Comment" at bounding box center [271, 136] width 202 height 34
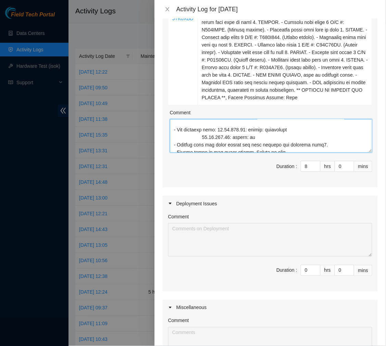
scroll to position [128, 0]
click at [199, 152] on textarea "Comment" at bounding box center [271, 136] width 202 height 34
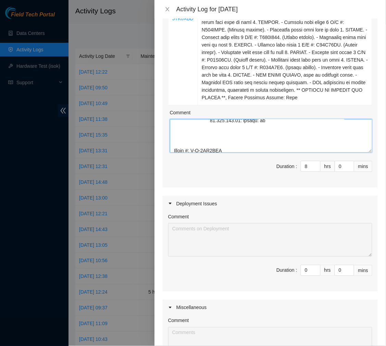
scroll to position [90, 0]
click at [176, 145] on textarea "Comment" at bounding box center [271, 136] width 202 height 34
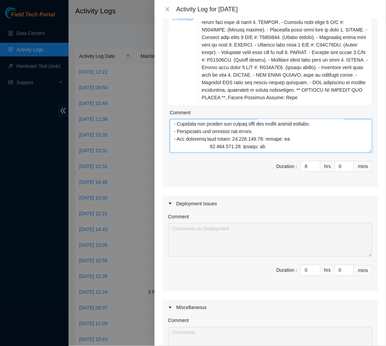
scroll to position [61, 0]
click at [209, 153] on textarea "Comment" at bounding box center [271, 136] width 202 height 34
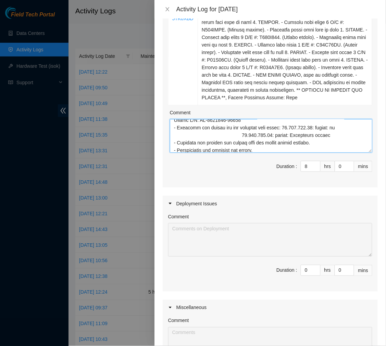
scroll to position [42, 0]
click at [241, 150] on textarea "Comment" at bounding box center [271, 136] width 202 height 34
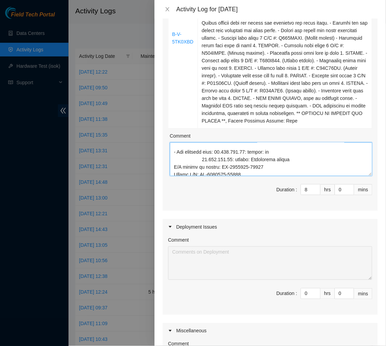
scroll to position [10, 0]
click at [201, 175] on textarea "Comment" at bounding box center [271, 159] width 202 height 34
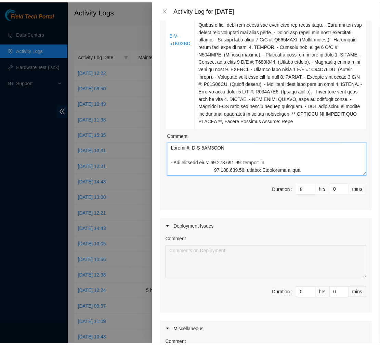
scroll to position [536, 0]
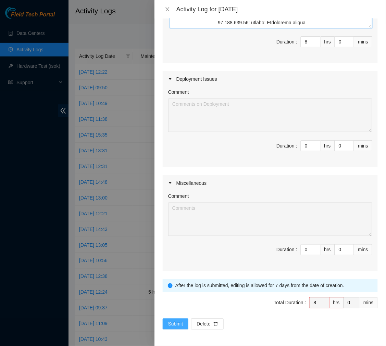
type textarea "Ticket #: B-V-5TA9TXL - Ran hardware test: [URL]: passed: ok [URL]: failed: Per…"
click at [176, 323] on span "Submit" at bounding box center [175, 324] width 15 height 8
